Goal: Complete application form: Complete application form

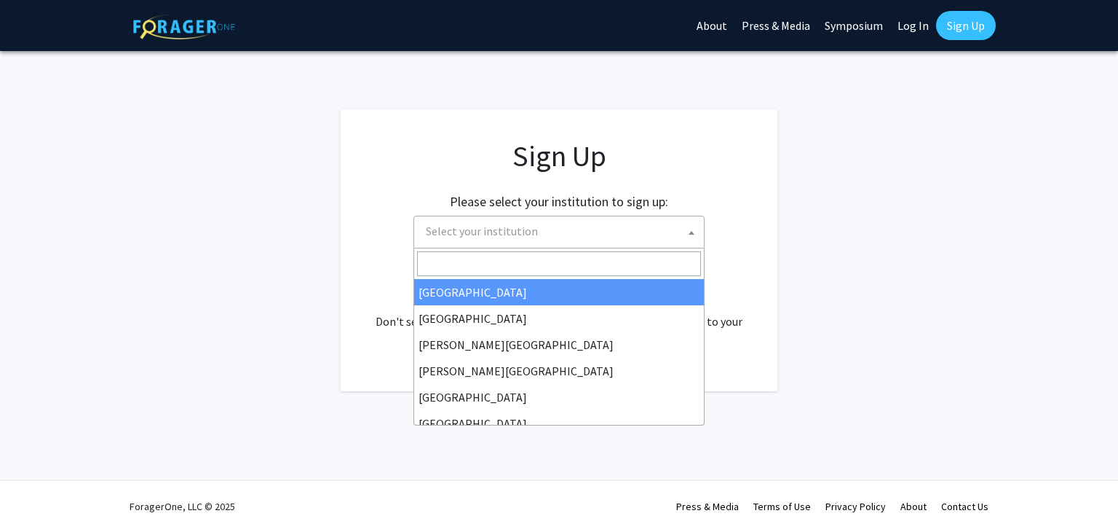
click at [612, 236] on span "Select your institution" at bounding box center [562, 231] width 284 height 30
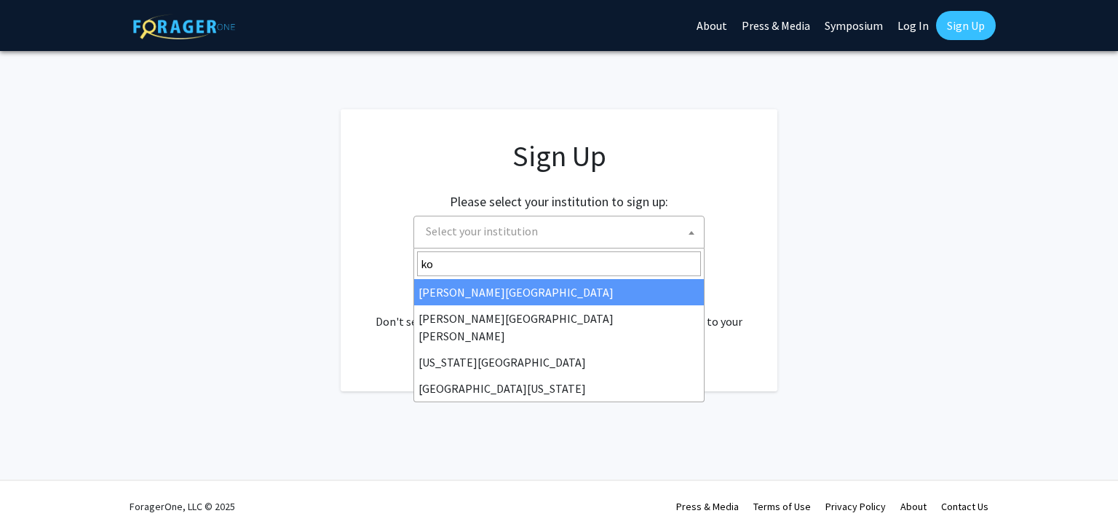
type input "k"
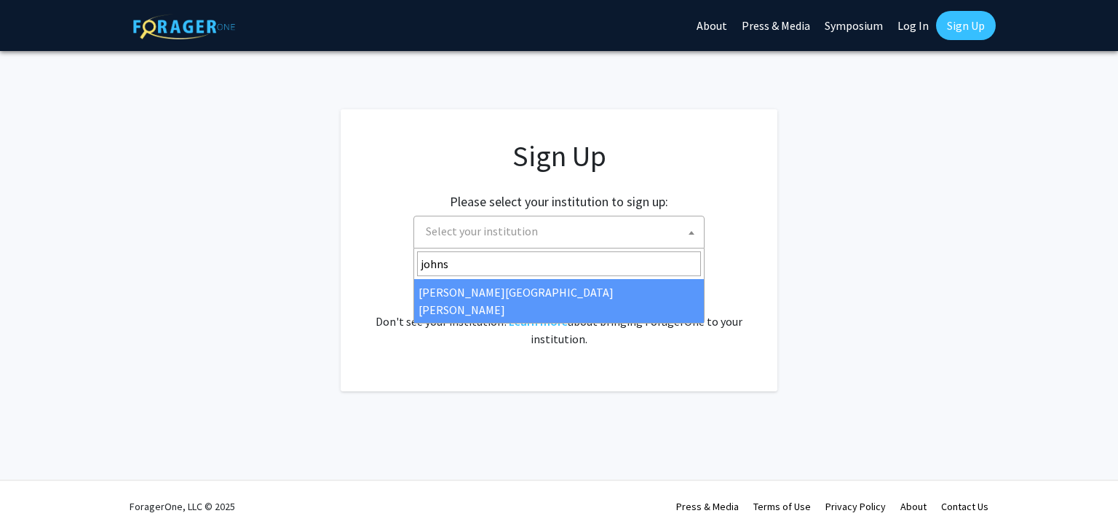
type input "johns"
select select "1"
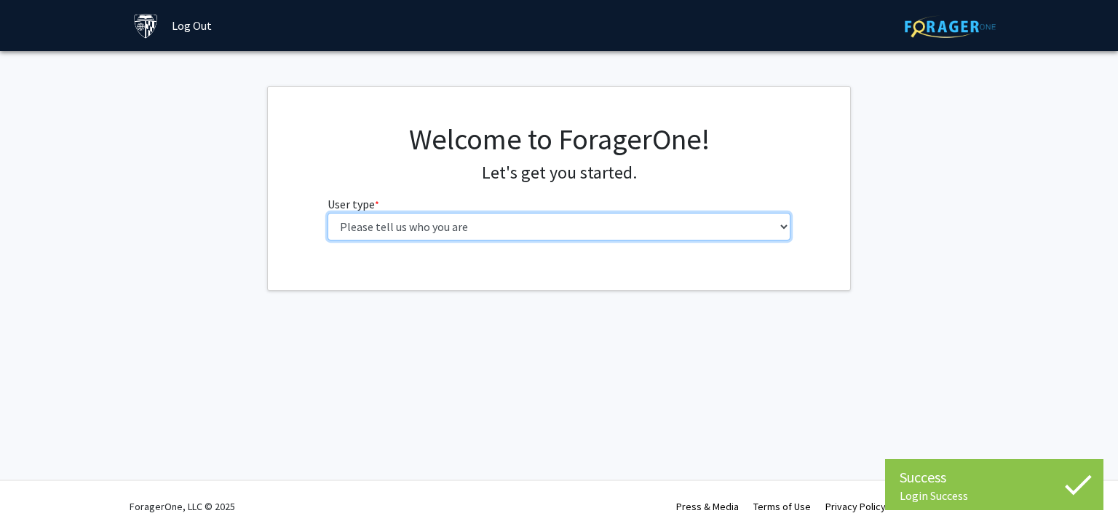
click at [611, 234] on select "Please tell us who you are Undergraduate Student Master's Student Doctoral Cand…" at bounding box center [560, 227] width 464 height 28
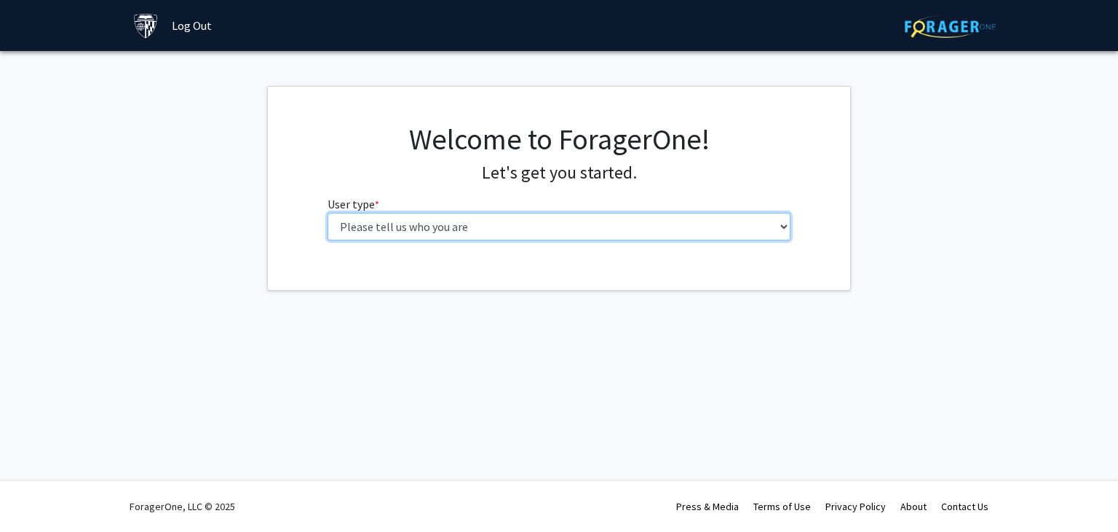
select select "2: masters"
click at [328, 213] on select "Please tell us who you are Undergraduate Student Master's Student Doctoral Cand…" at bounding box center [560, 227] width 464 height 28
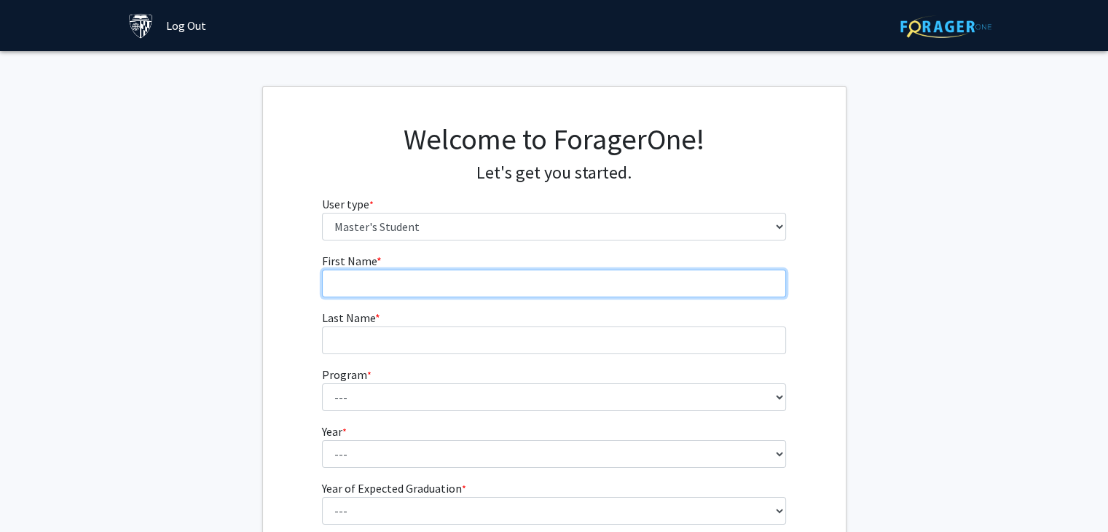
click at [550, 278] on input "First Name * required" at bounding box center [554, 283] width 464 height 28
type input "Sihan"
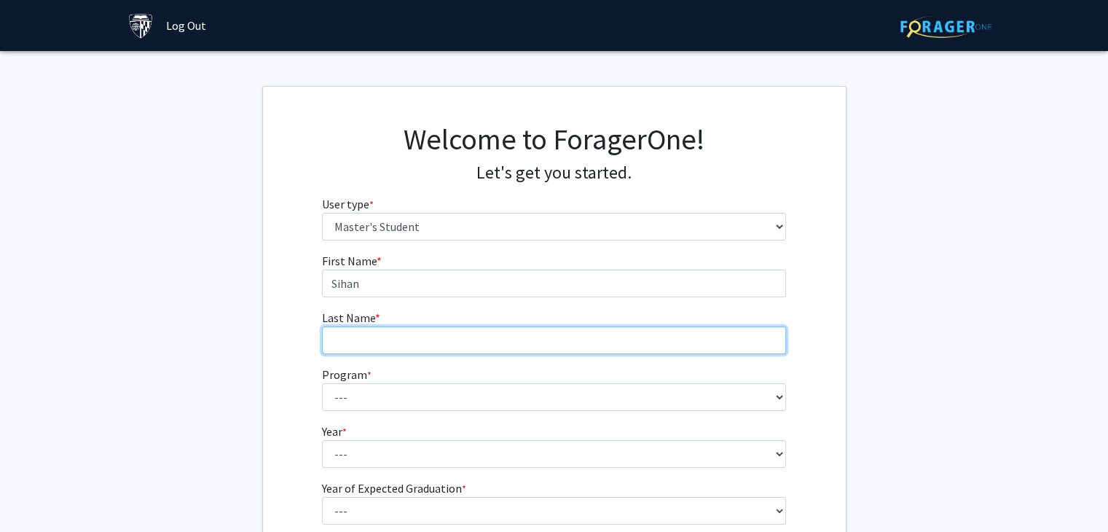
click at [370, 344] on input "Last Name * required" at bounding box center [554, 340] width 464 height 28
type input "Li"
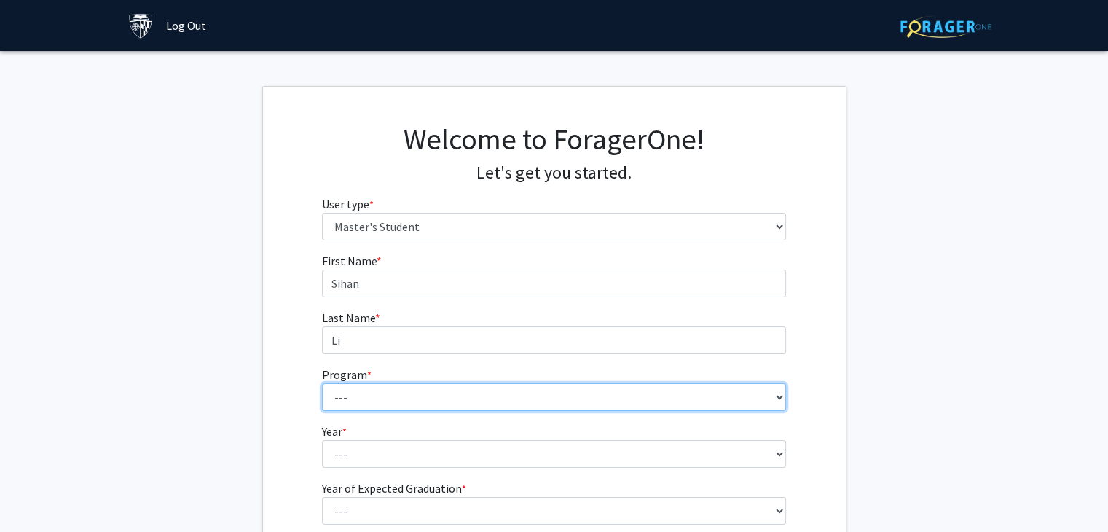
click at [361, 400] on select "--- Anatomy Education Applied and Computational Mathematics Applied Biomedical …" at bounding box center [554, 397] width 464 height 28
select select "106: 101"
click at [322, 383] on select "--- Anatomy Education Applied and Computational Mathematics Applied Biomedical …" at bounding box center [554, 397] width 464 height 28
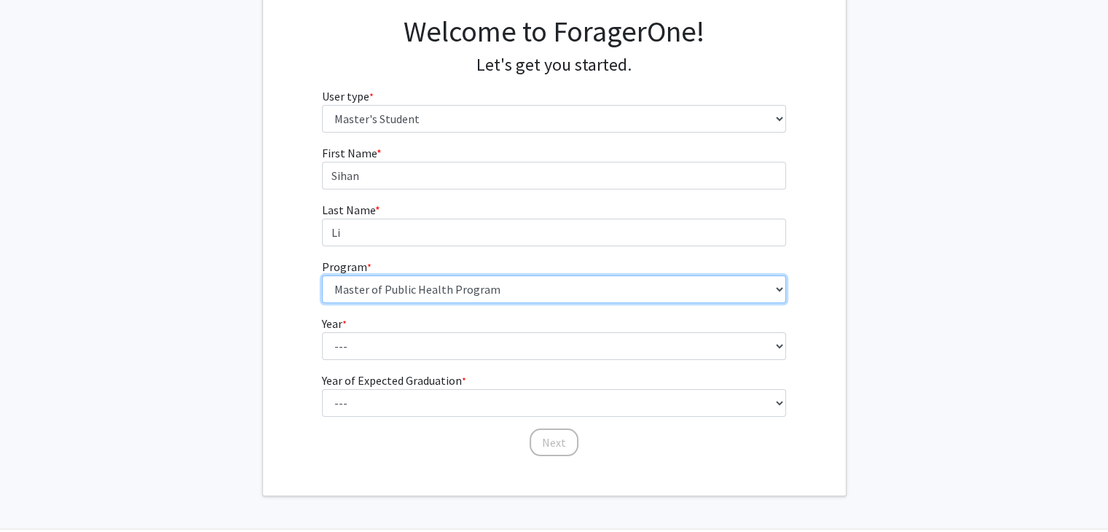
scroll to position [143, 0]
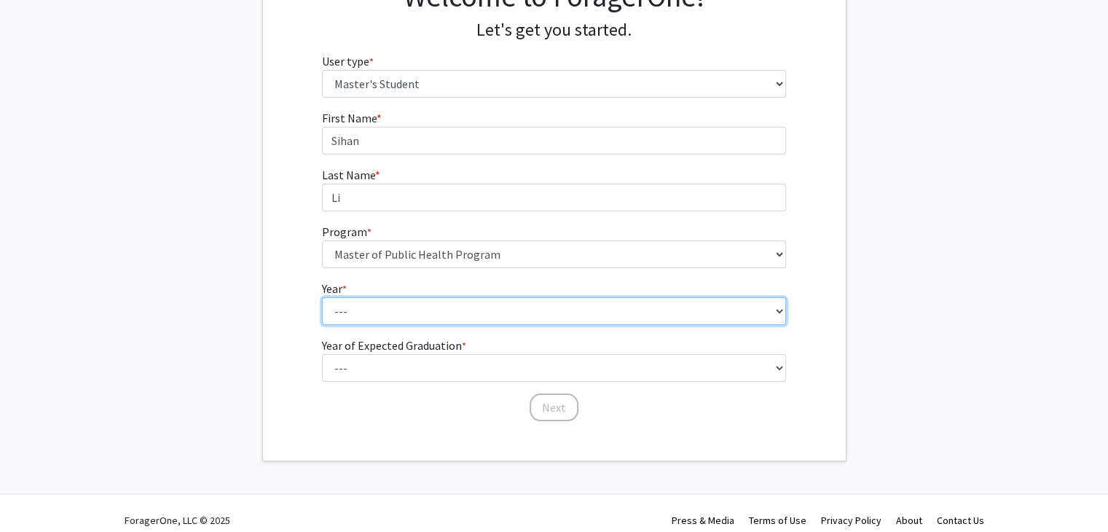
click at [423, 304] on select "--- First Year Second Year" at bounding box center [554, 311] width 464 height 28
select select "1: first_year"
click at [322, 297] on select "--- First Year Second Year" at bounding box center [554, 311] width 464 height 28
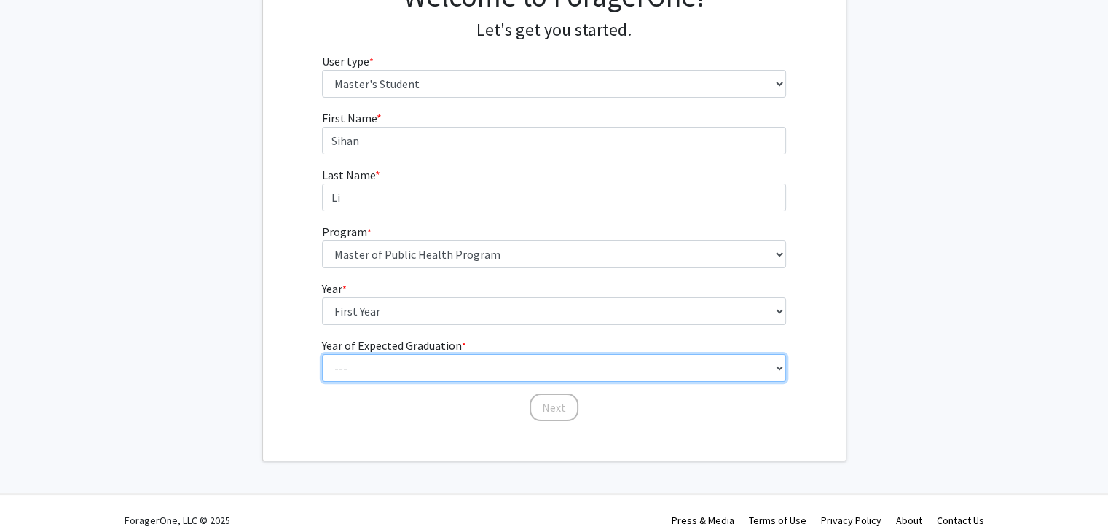
click at [410, 379] on select "--- 2025 2026 2027 2028 2029 2030 2031 2032 2033 2034" at bounding box center [554, 368] width 464 height 28
select select "3: 2027"
click at [322, 354] on select "--- 2025 2026 2027 2028 2029 2030 2031 2032 2033 2034" at bounding box center [554, 368] width 464 height 28
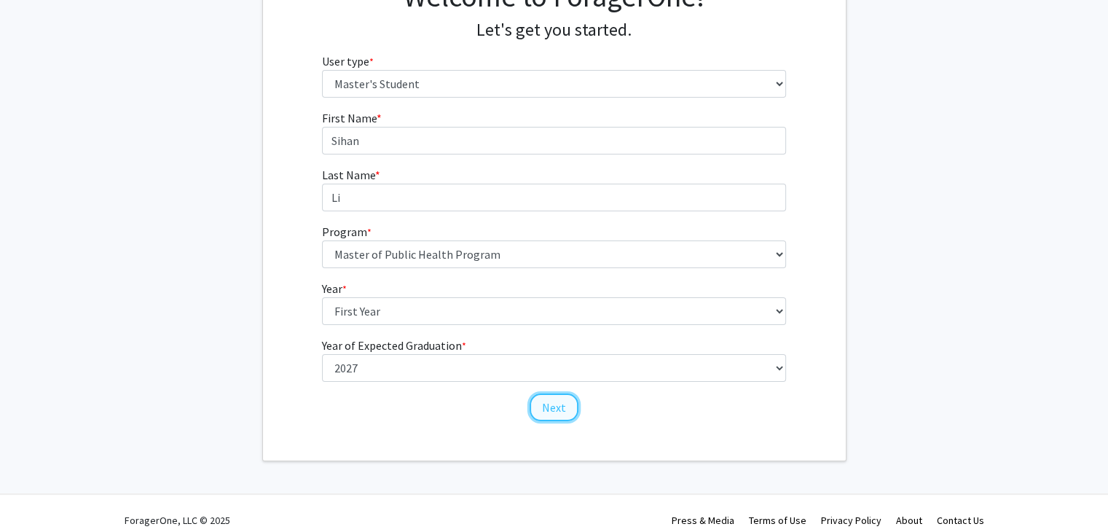
click at [549, 411] on button "Next" at bounding box center [553, 407] width 49 height 28
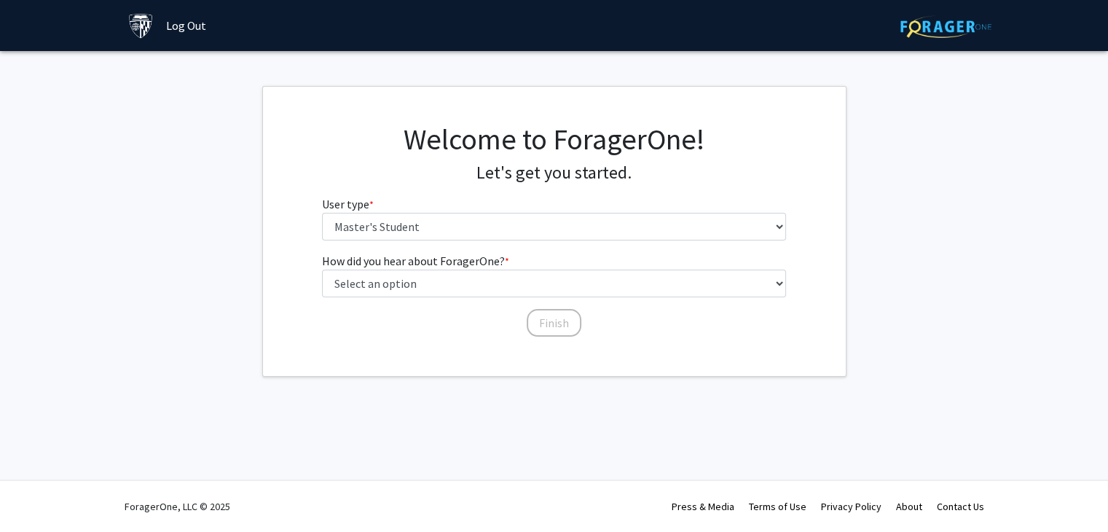
scroll to position [0, 0]
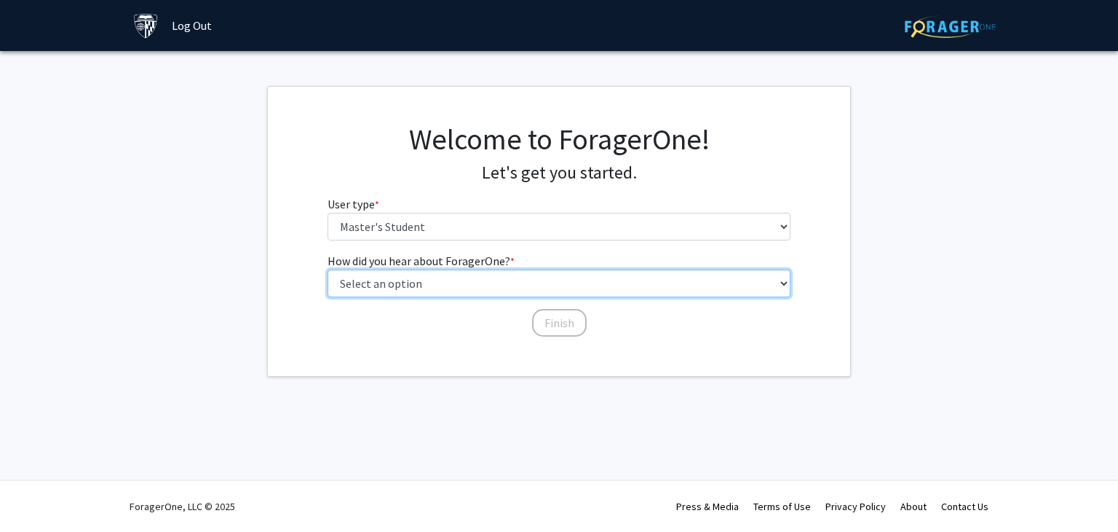
click at [475, 277] on select "Select an option Peer/student recommendation Faculty/staff recommendation Unive…" at bounding box center [560, 283] width 464 height 28
select select "3: university_website"
click at [328, 269] on select "Select an option Peer/student recommendation Faculty/staff recommendation Unive…" at bounding box center [560, 283] width 464 height 28
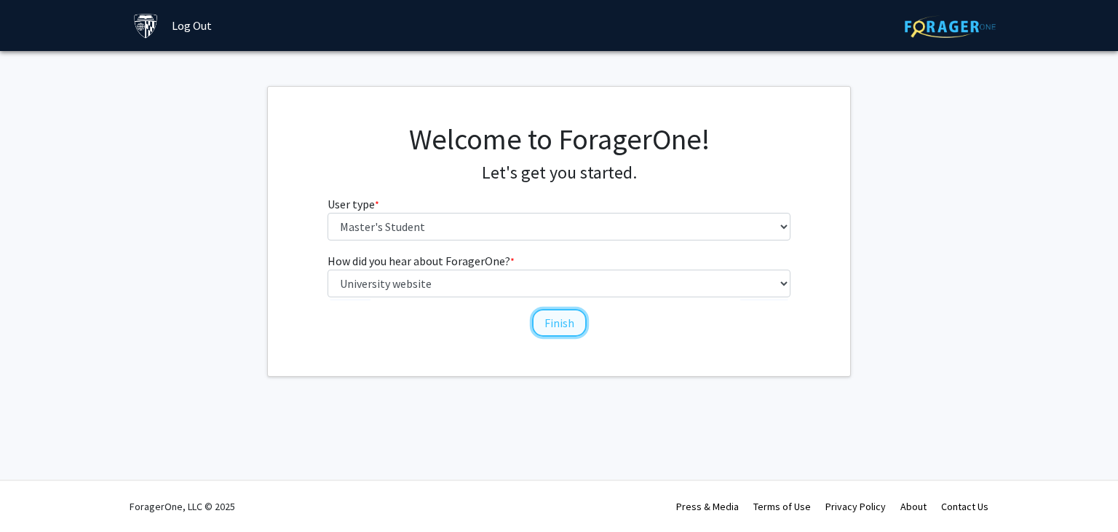
click at [576, 318] on button "Finish" at bounding box center [559, 323] width 55 height 28
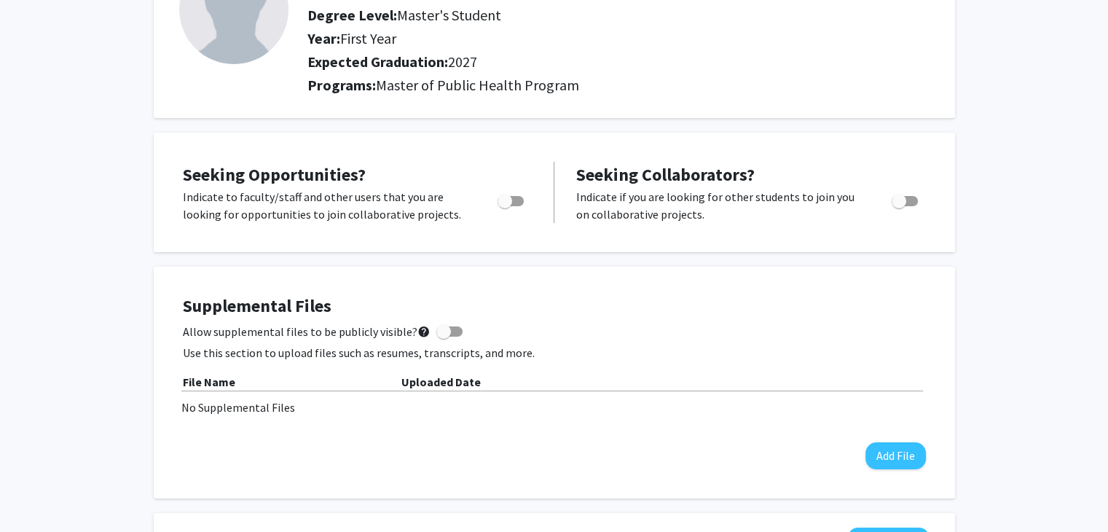
scroll to position [156, 0]
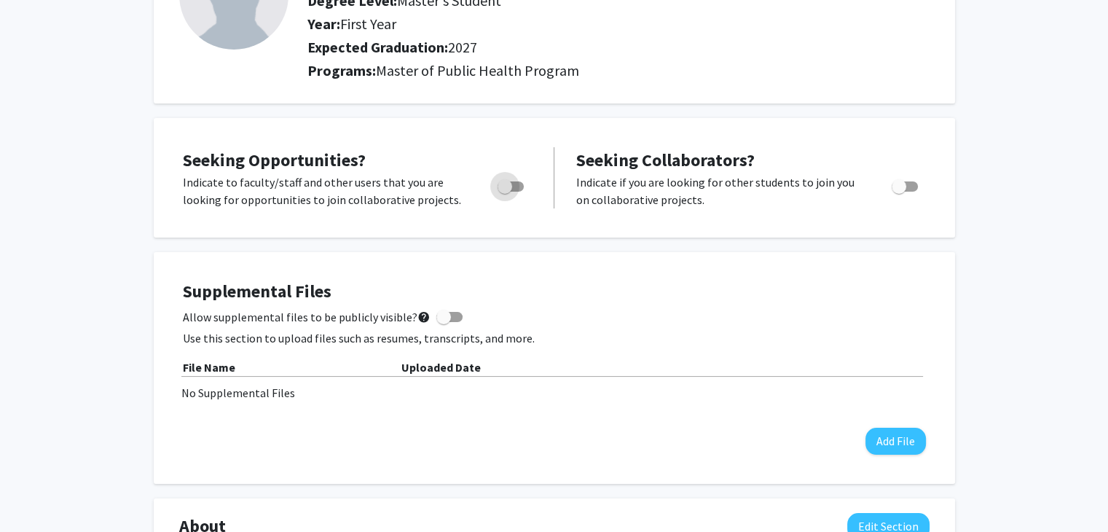
click at [505, 187] on span "Toggle" at bounding box center [504, 186] width 15 height 15
click at [505, 192] on input "Are you actively seeking opportunities?" at bounding box center [504, 192] width 1 height 1
checkbox input "true"
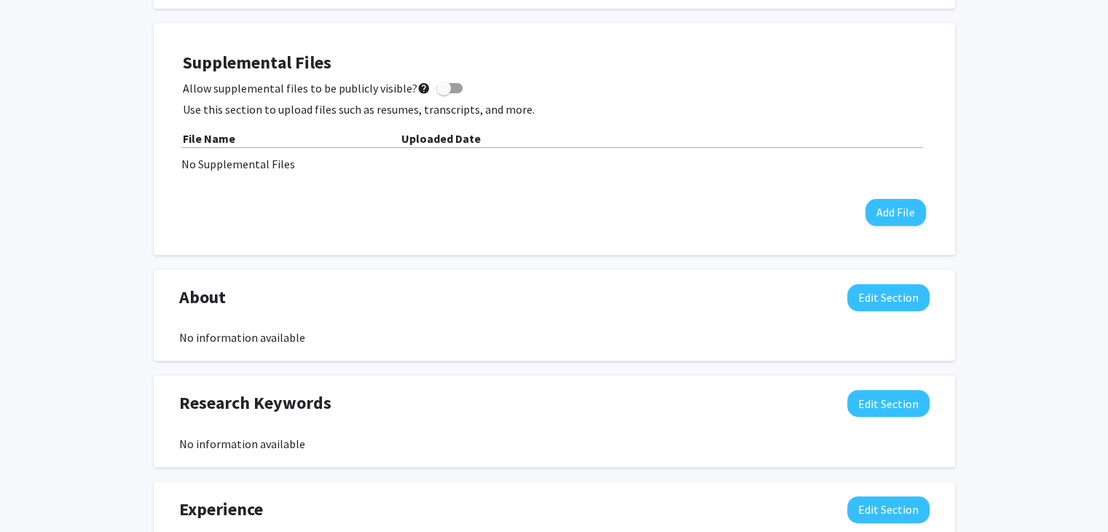
scroll to position [0, 0]
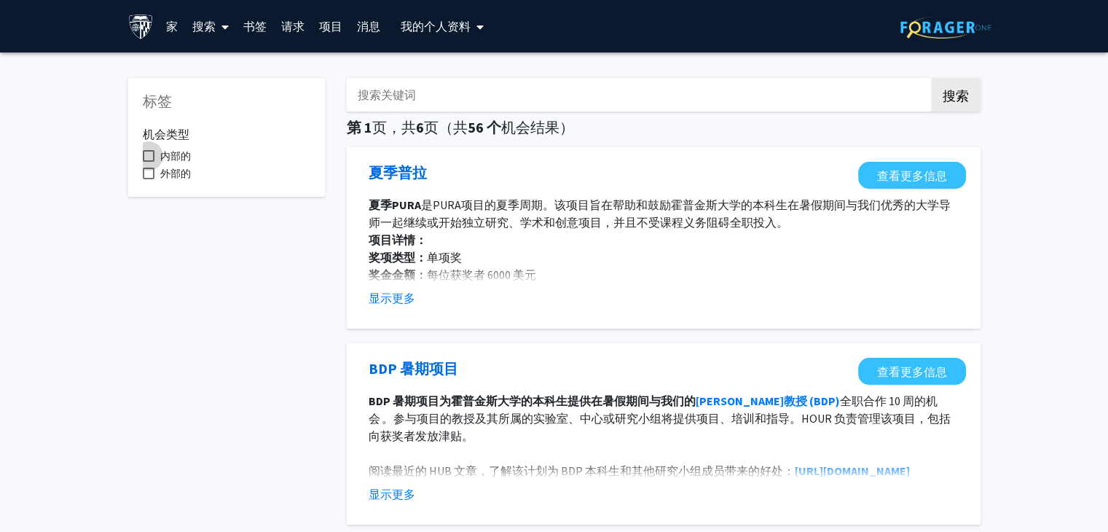
click at [149, 154] on span at bounding box center [149, 156] width 12 height 12
click at [149, 162] on input "内部的" at bounding box center [148, 162] width 1 height 1
checkbox input "true"
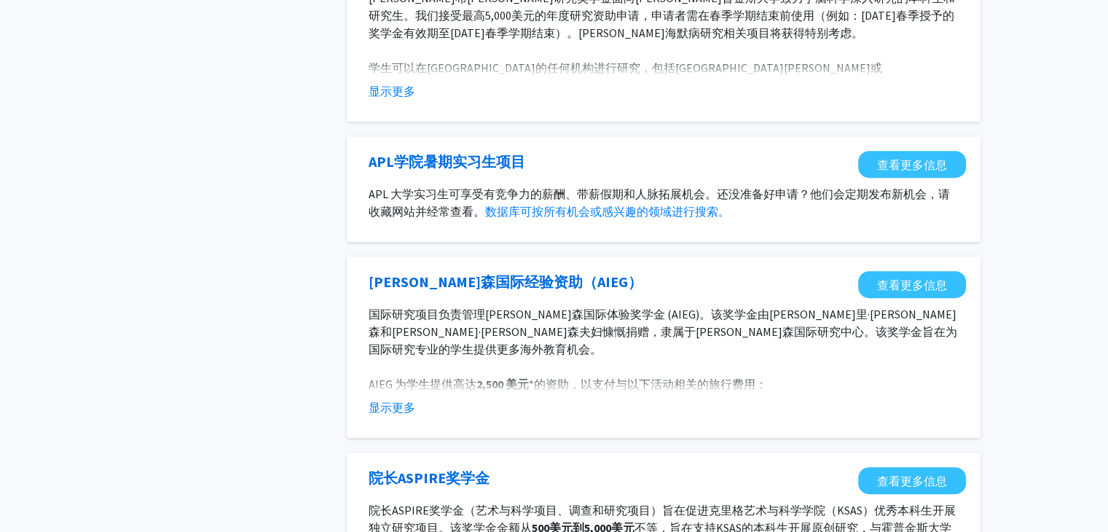
scroll to position [603, 0]
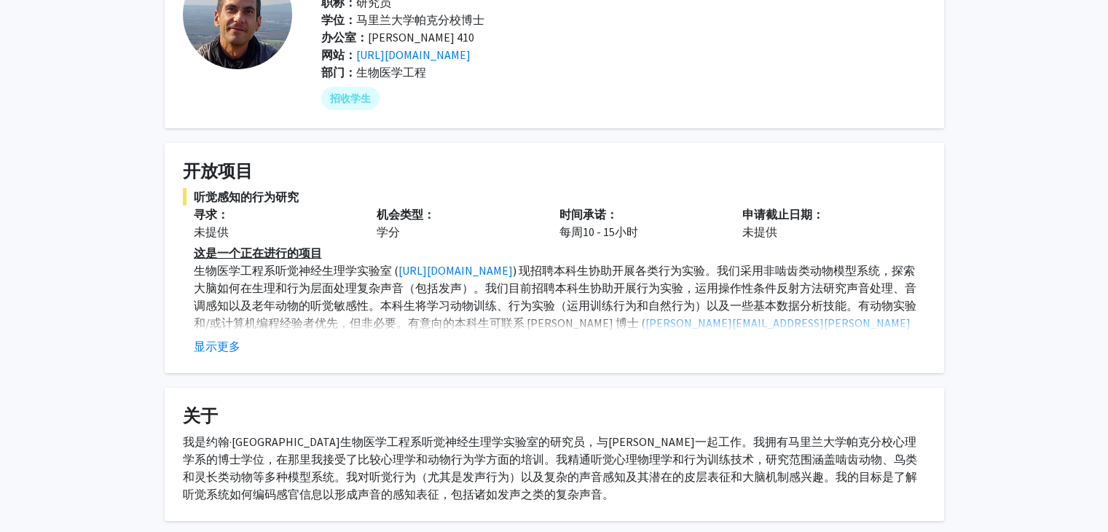
scroll to position [127, 0]
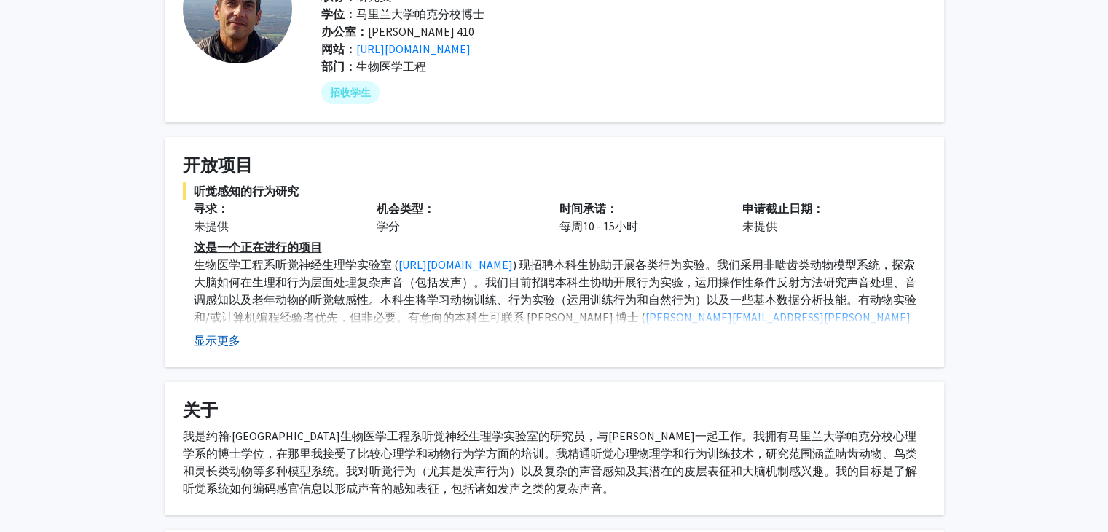
click at [226, 339] on font "显示更多" at bounding box center [217, 340] width 47 height 15
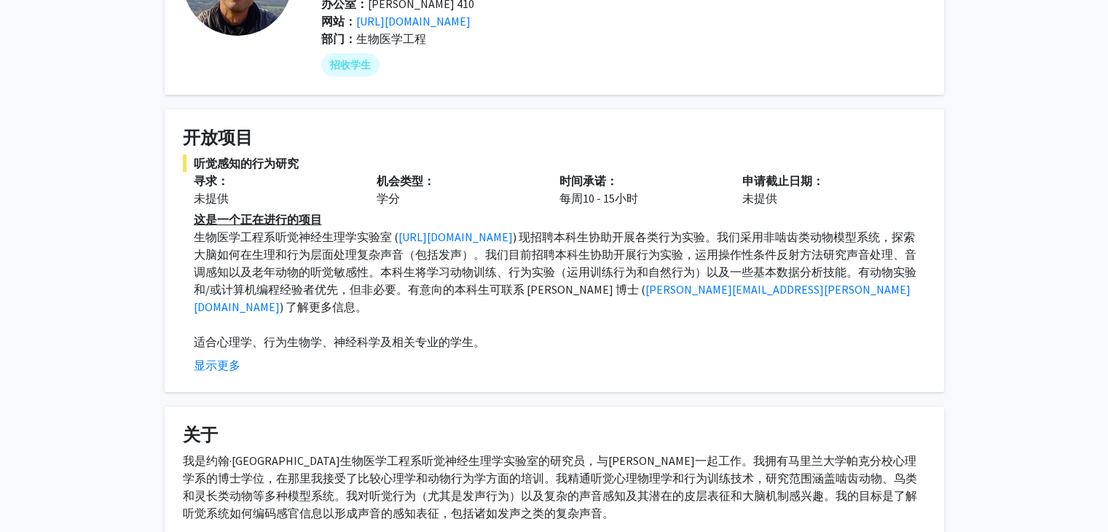
scroll to position [0, 0]
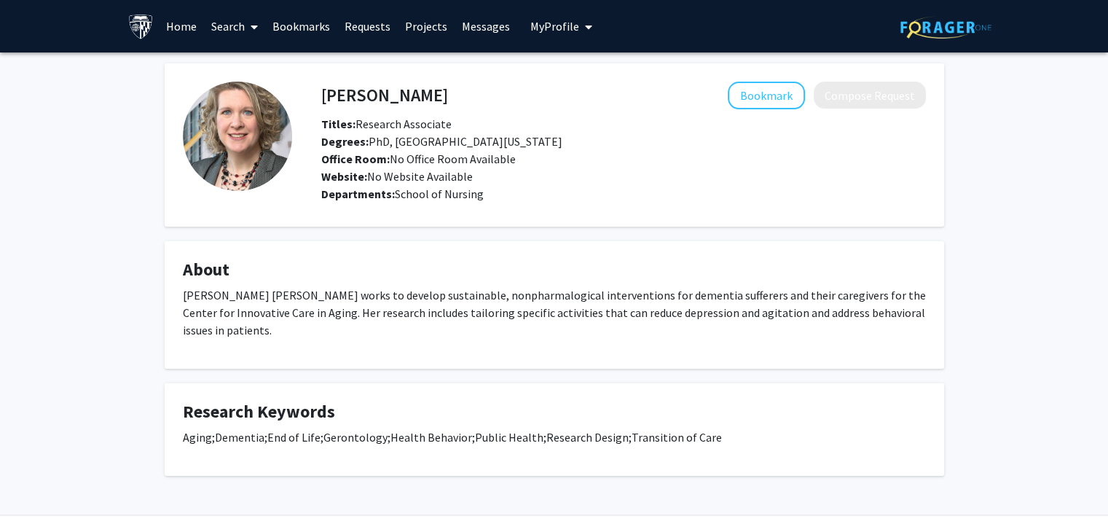
click at [571, 21] on span "My Profile" at bounding box center [554, 26] width 49 height 15
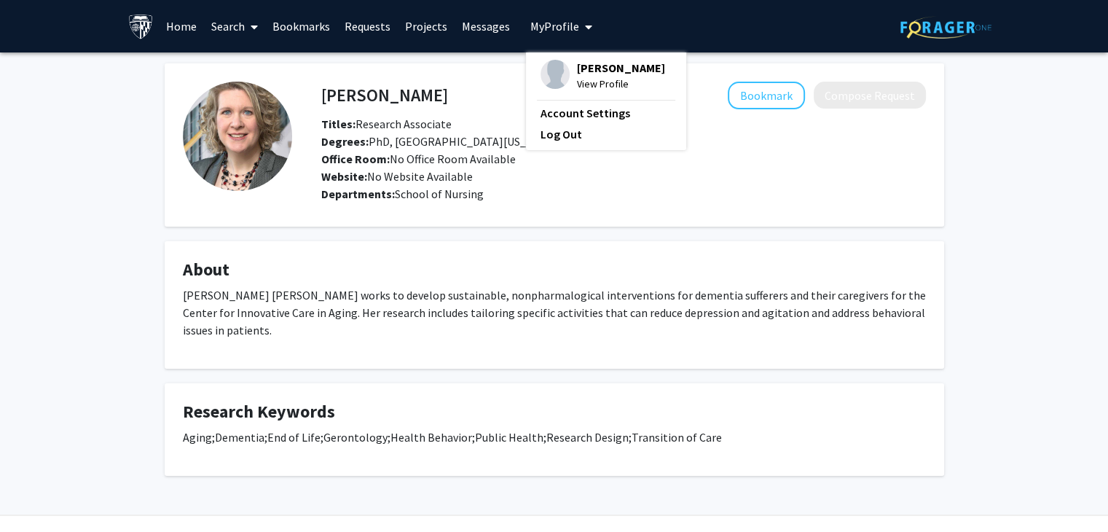
click at [603, 71] on span "[PERSON_NAME]" at bounding box center [621, 68] width 88 height 16
